Goal: Task Accomplishment & Management: Manage account settings

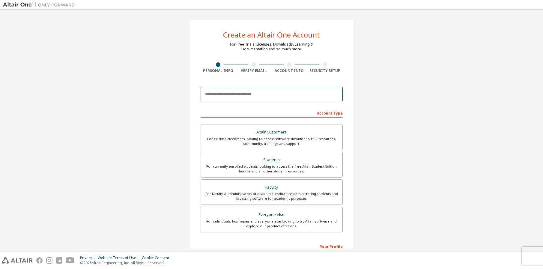
click at [270, 93] on input "email" at bounding box center [271, 94] width 142 height 14
type input "**********"
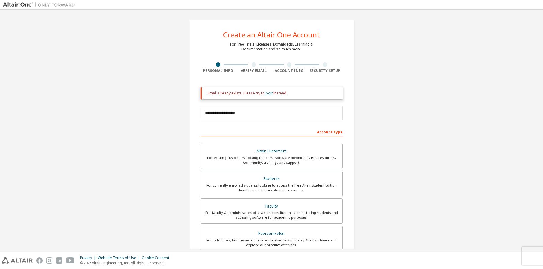
click at [268, 92] on link "login" at bounding box center [269, 92] width 9 height 5
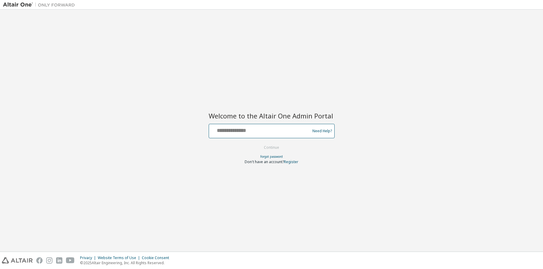
click at [272, 131] on input "text" at bounding box center [260, 129] width 98 height 9
type input "**********"
click at [274, 146] on button "Continue" at bounding box center [271, 147] width 28 height 9
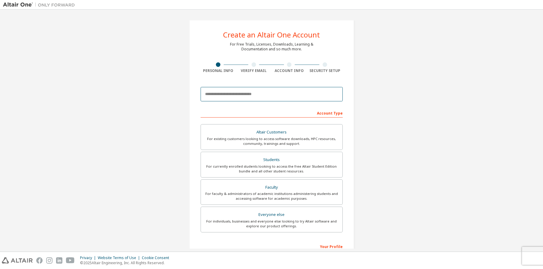
click at [251, 95] on input "email" at bounding box center [271, 94] width 142 height 14
type input "**********"
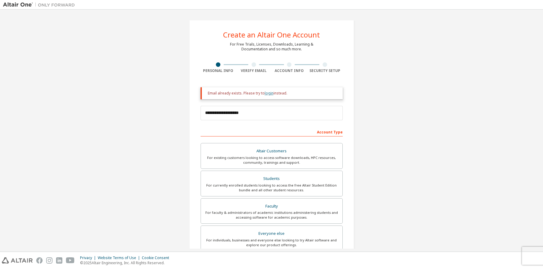
click at [266, 93] on link "login" at bounding box center [269, 92] width 9 height 5
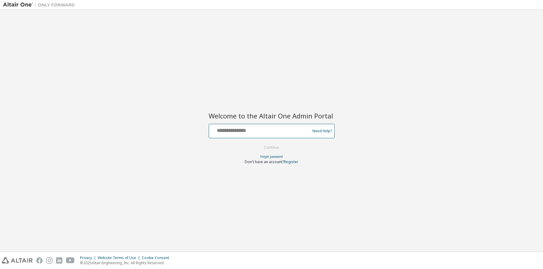
click at [265, 129] on input "text" at bounding box center [260, 129] width 98 height 9
type input "**********"
click at [275, 147] on button "Continue" at bounding box center [271, 147] width 28 height 9
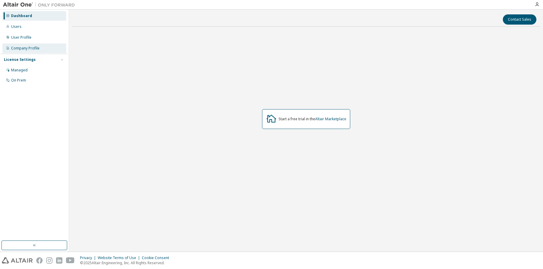
click at [31, 47] on div "Company Profile" at bounding box center [25, 48] width 28 height 5
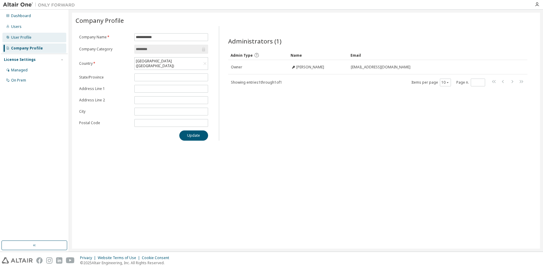
click at [23, 38] on div "User Profile" at bounding box center [21, 37] width 20 height 5
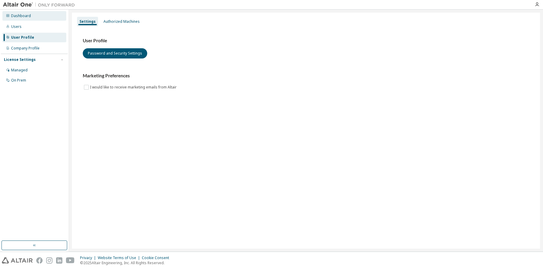
click at [22, 15] on div "Dashboard" at bounding box center [21, 15] width 20 height 5
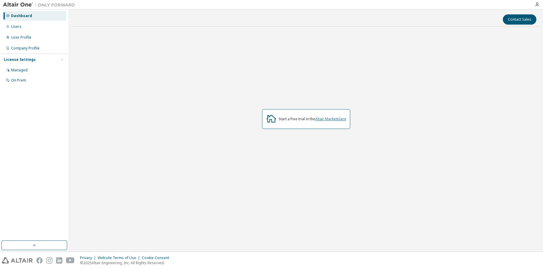
click at [320, 117] on link "Altair Marketplace" at bounding box center [330, 118] width 31 height 5
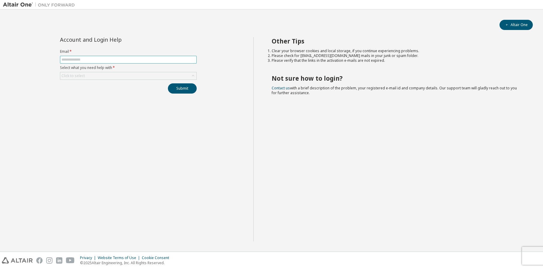
click at [92, 59] on input "text" at bounding box center [128, 59] width 134 height 5
type input "**********"
click at [177, 85] on button "Submit" at bounding box center [182, 88] width 29 height 10
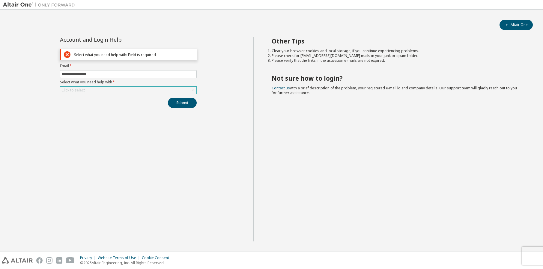
click at [165, 87] on div "Click to select" at bounding box center [128, 90] width 136 height 7
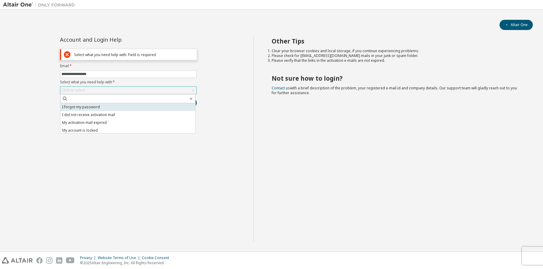
click at [157, 105] on li "I forgot my password" at bounding box center [128, 107] width 135 height 8
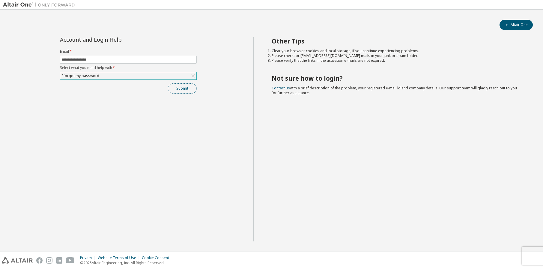
click at [178, 87] on button "Submit" at bounding box center [182, 88] width 29 height 10
click at [499, 251] on link "Altair support" at bounding box center [499, 252] width 24 height 5
click at [498, 253] on link "Altair support" at bounding box center [499, 252] width 24 height 5
click at [501, 253] on link "Altair support" at bounding box center [499, 252] width 24 height 5
click at [502, 252] on link "Altair support" at bounding box center [499, 252] width 24 height 5
